Goal: Task Accomplishment & Management: Manage account settings

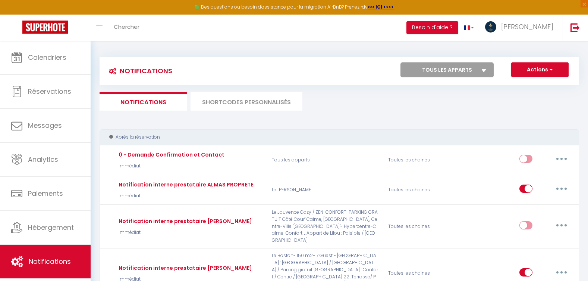
scroll to position [2351, 0]
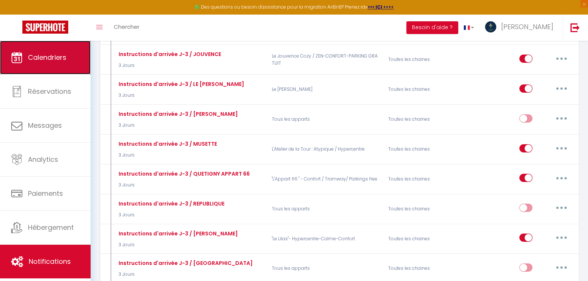
click at [43, 63] on link "Calendriers" at bounding box center [45, 58] width 91 height 34
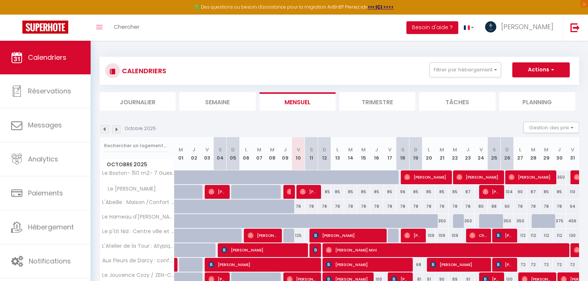
click at [118, 129] on img at bounding box center [116, 129] width 8 height 8
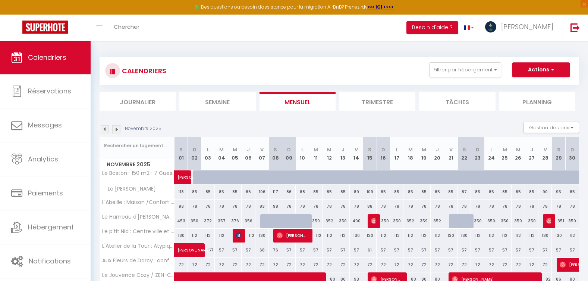
click at [119, 129] on img at bounding box center [116, 129] width 8 height 8
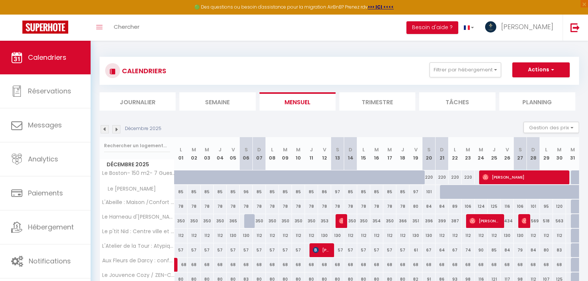
click at [430, 179] on div "220" at bounding box center [429, 177] width 13 height 14
type input "220"
type input "Sam 20 Décembre 2025"
type input "Dim 21 Décembre 2025"
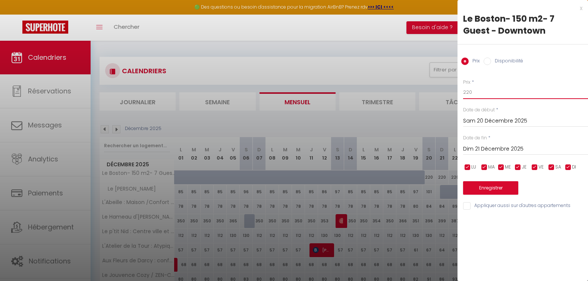
drag, startPoint x: 475, startPoint y: 91, endPoint x: 419, endPoint y: 87, distance: 55.3
click at [420, 87] on body "🟢 Des questions ou besoin d'assistance pour la migration AirBnB? Prenez rdv >>>…" at bounding box center [294, 276] width 588 height 470
drag, startPoint x: 478, startPoint y: 91, endPoint x: 379, endPoint y: 104, distance: 100.0
click at [391, 103] on body "🟢 Des questions ou besoin d'assistance pour la migration AirBnB? Prenez rdv >>>…" at bounding box center [294, 276] width 588 height 470
type input "240"
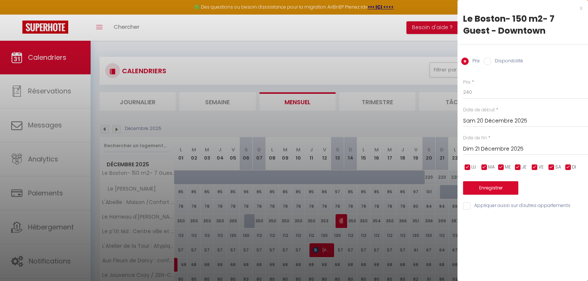
click at [506, 146] on input "Dim 21 Décembre 2025" at bounding box center [525, 149] width 125 height 10
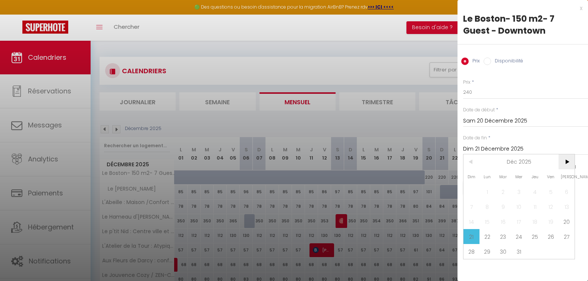
click at [573, 163] on span ">" at bounding box center [567, 161] width 16 height 15
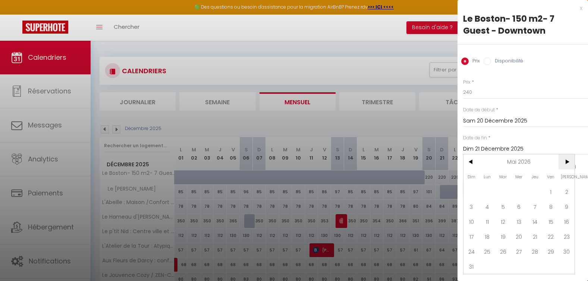
click at [573, 163] on span ">" at bounding box center [567, 161] width 16 height 15
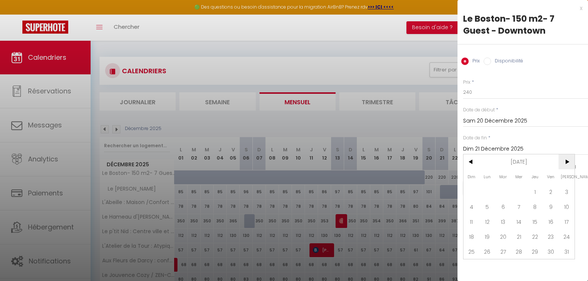
click at [573, 163] on span ">" at bounding box center [567, 161] width 16 height 15
click at [475, 264] on span "31" at bounding box center [472, 266] width 16 height 15
type input "Dim 31 Janvier 2027"
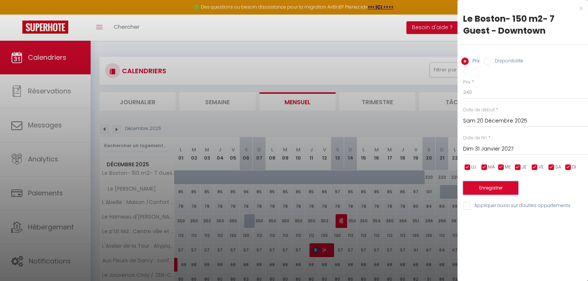
click at [497, 189] on button "Enregistrer" at bounding box center [490, 187] width 55 height 13
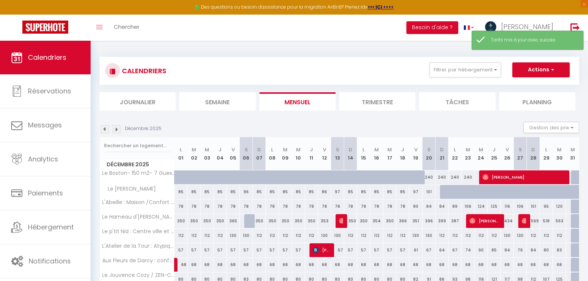
click at [100, 128] on div "Décembre 2025" at bounding box center [132, 129] width 64 height 8
click at [104, 128] on img at bounding box center [105, 129] width 8 height 8
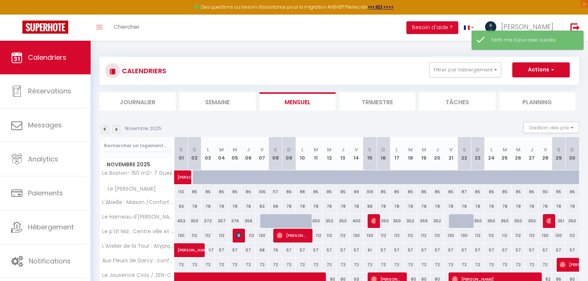
click at [104, 128] on img at bounding box center [105, 129] width 8 height 8
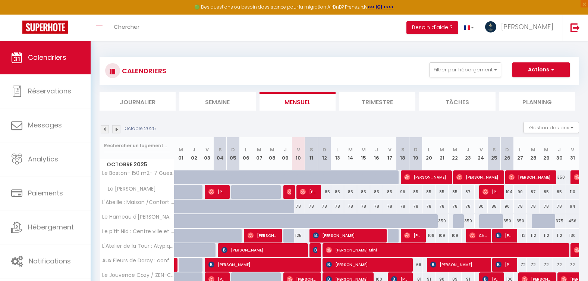
scroll to position [112, 0]
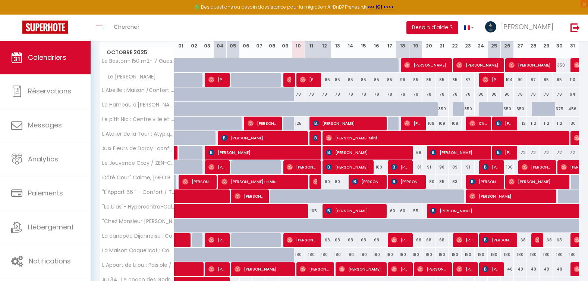
click at [430, 124] on div "109" at bounding box center [429, 123] width 13 height 14
type input "109"
type input "Lun 20 Octobre 2025"
type input "[DATE]"
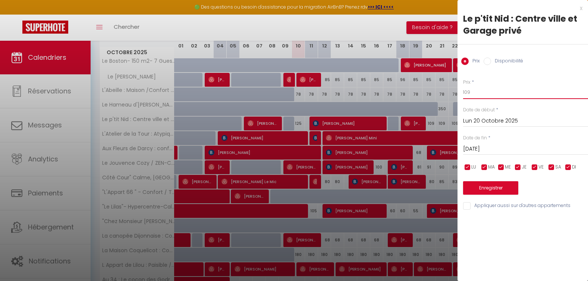
drag, startPoint x: 506, startPoint y: 95, endPoint x: 361, endPoint y: 95, distance: 145.5
click at [376, 95] on body "🟢 Des questions ou besoin d'assistance pour la migration AirBnB? Prenez rdv >>>…" at bounding box center [294, 164] width 588 height 470
type input "115"
click at [515, 151] on input "[DATE]" at bounding box center [525, 149] width 125 height 10
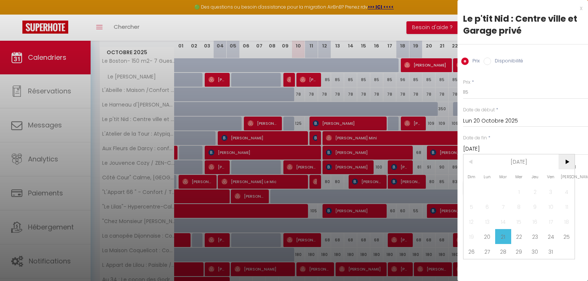
click at [565, 162] on span ">" at bounding box center [567, 161] width 16 height 15
click at [565, 161] on span ">" at bounding box center [567, 161] width 16 height 15
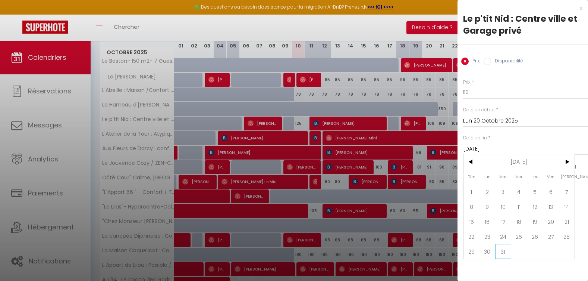
click at [500, 250] on span "31" at bounding box center [503, 251] width 16 height 15
type input "[DATE]"
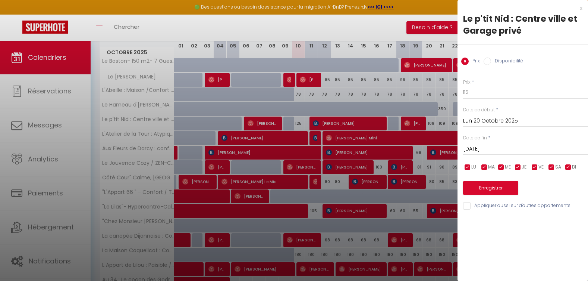
click at [536, 167] on input "checkbox" at bounding box center [534, 166] width 7 height 7
checkbox input "false"
click at [554, 168] on input "checkbox" at bounding box center [551, 166] width 7 height 7
checkbox input "false"
click at [510, 187] on button "Enregistrer" at bounding box center [490, 187] width 55 height 13
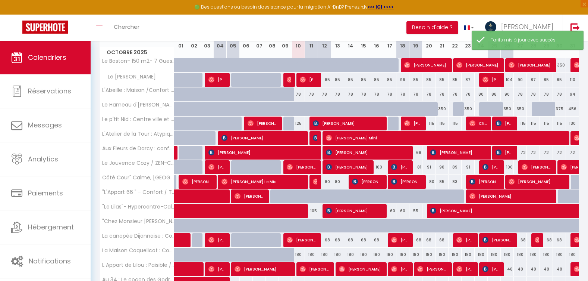
click at [432, 124] on div "115" at bounding box center [429, 123] width 13 height 14
type input "115"
type input "Lun 20 Octobre 2025"
type input "[DATE]"
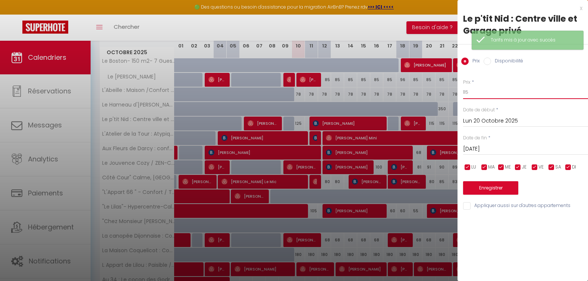
drag, startPoint x: 500, startPoint y: 88, endPoint x: 334, endPoint y: 82, distance: 165.4
click at [357, 82] on body "🟢 Des questions ou besoin d'assistance pour la migration AirBnB? Prenez rdv >>>…" at bounding box center [294, 164] width 588 height 470
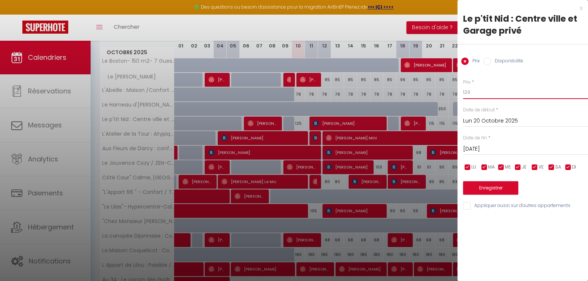
type input "129"
click at [506, 150] on input "[DATE]" at bounding box center [525, 149] width 125 height 10
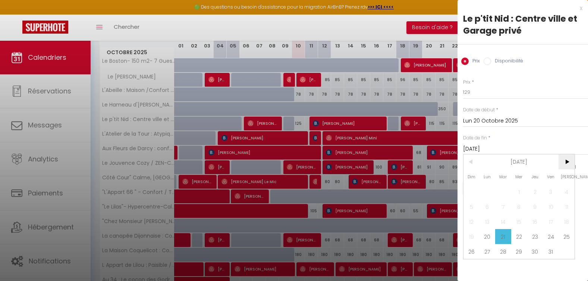
click at [560, 162] on span ">" at bounding box center [567, 161] width 16 height 15
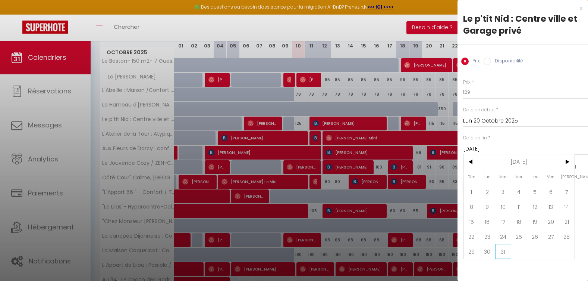
click at [504, 252] on span "31" at bounding box center [503, 251] width 16 height 15
type input "[DATE]"
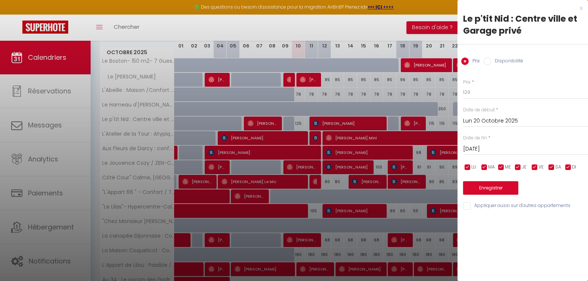
click at [470, 168] on input "checkbox" at bounding box center [467, 166] width 7 height 7
checkbox input "false"
click at [484, 166] on input "checkbox" at bounding box center [484, 166] width 7 height 7
checkbox input "false"
click at [502, 166] on input "checkbox" at bounding box center [501, 166] width 7 height 7
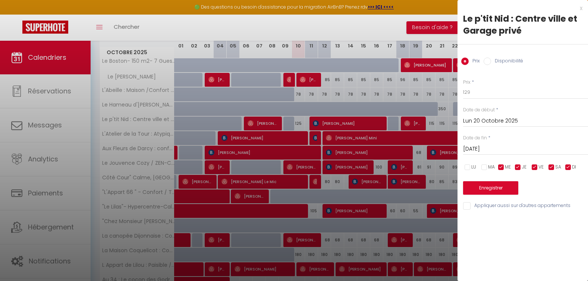
checkbox input "false"
click at [519, 169] on input "checkbox" at bounding box center [518, 166] width 7 height 7
checkbox input "false"
click at [568, 167] on input "checkbox" at bounding box center [568, 166] width 7 height 7
checkbox input "false"
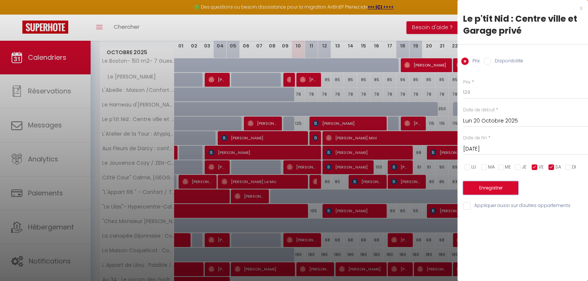
click at [492, 187] on button "Enregistrer" at bounding box center [490, 187] width 55 height 13
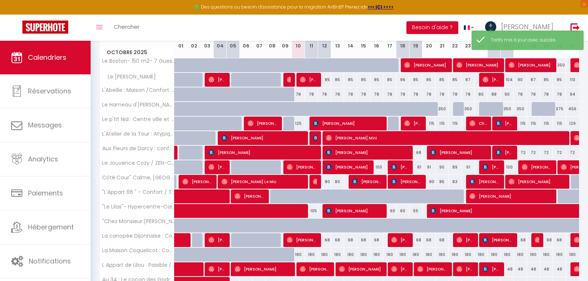
scroll to position [230, 0]
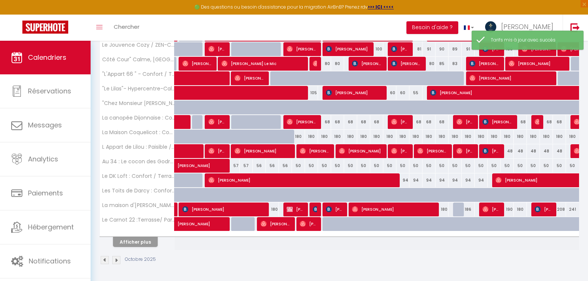
click at [404, 180] on div "94" at bounding box center [403, 180] width 13 height 14
type input "94"
type input "Sam 18 Octobre 2025"
type input "Dim 19 Octobre 2025"
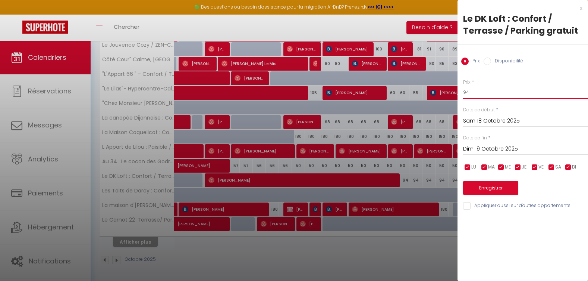
drag, startPoint x: 488, startPoint y: 92, endPoint x: 385, endPoint y: 91, distance: 102.6
click at [394, 91] on body "🟢 Des questions ou besoin d'assistance pour la migration AirBnB? Prenez rdv >>>…" at bounding box center [294, 46] width 588 height 470
type input "90"
click at [495, 151] on input "Dim 19 Octobre 2025" at bounding box center [525, 149] width 125 height 10
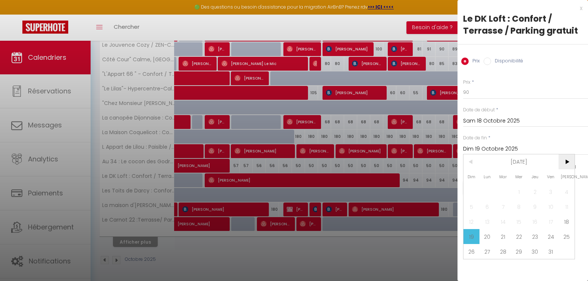
click at [567, 164] on span ">" at bounding box center [567, 161] width 16 height 15
click at [522, 253] on span "31" at bounding box center [520, 251] width 16 height 15
type input "Mer 31 Décembre 2025"
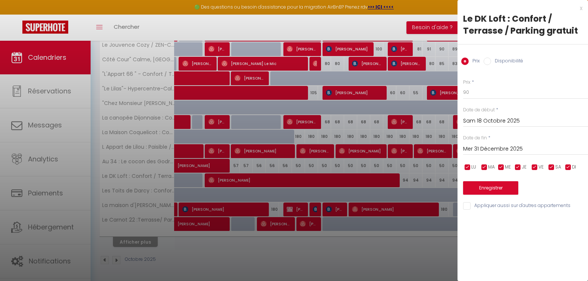
click at [536, 166] on input "checkbox" at bounding box center [534, 166] width 7 height 7
checkbox input "false"
drag, startPoint x: 551, startPoint y: 165, endPoint x: 548, endPoint y: 169, distance: 4.5
click at [551, 165] on input "checkbox" at bounding box center [551, 166] width 7 height 7
checkbox input "false"
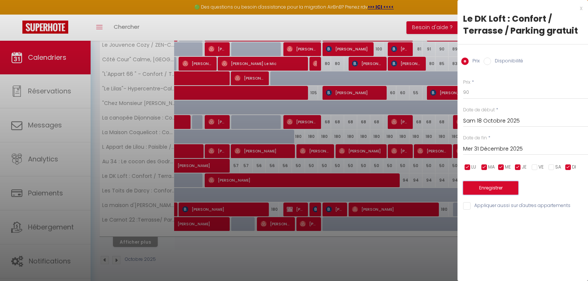
click at [504, 191] on button "Enregistrer" at bounding box center [490, 187] width 55 height 13
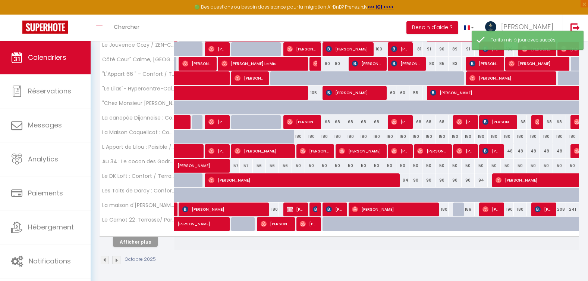
click at [148, 248] on th "Afficher plus" at bounding box center [137, 240] width 75 height 19
click at [136, 246] on button "Afficher plus" at bounding box center [135, 242] width 45 height 10
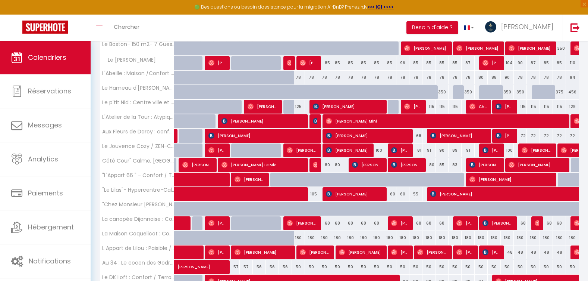
scroll to position [0, 0]
